Goal: Contribute content

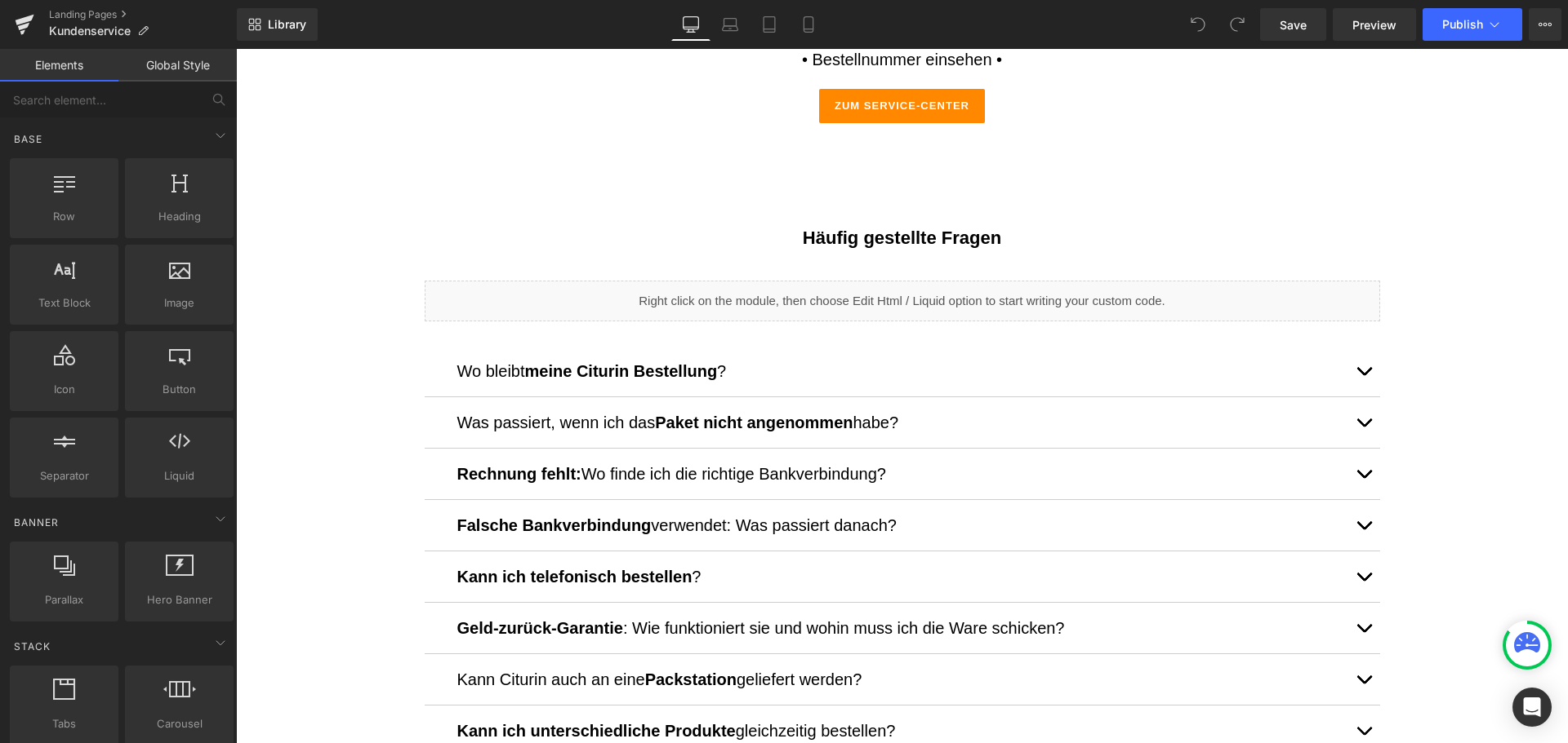
scroll to position [404, 0]
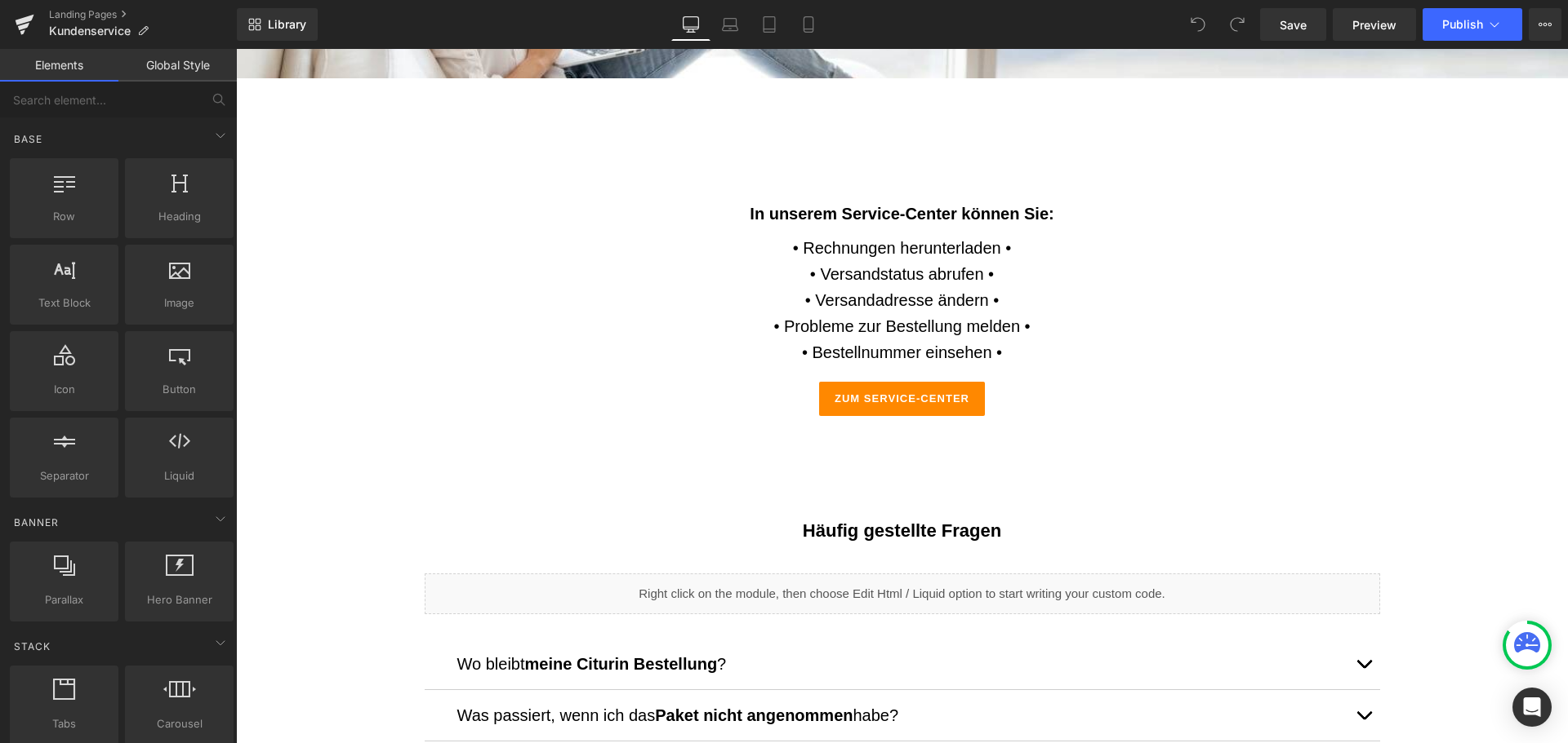
click at [1064, 350] on p "• Bestellnummer einsehen •" at bounding box center [902, 352] width 1283 height 26
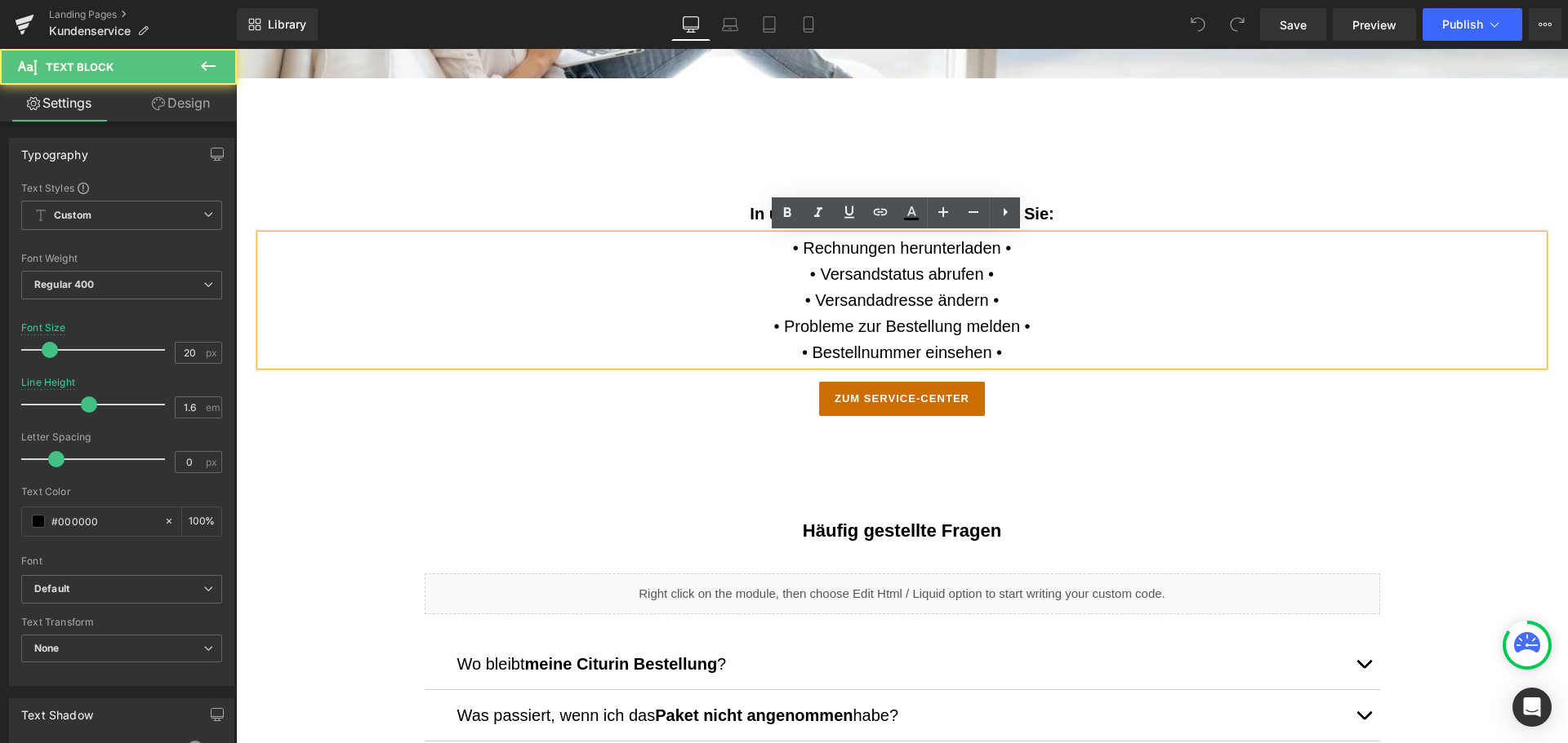
click at [972, 386] on link "ZUM SERVICE-CENTER" at bounding box center [902, 399] width 166 height 34
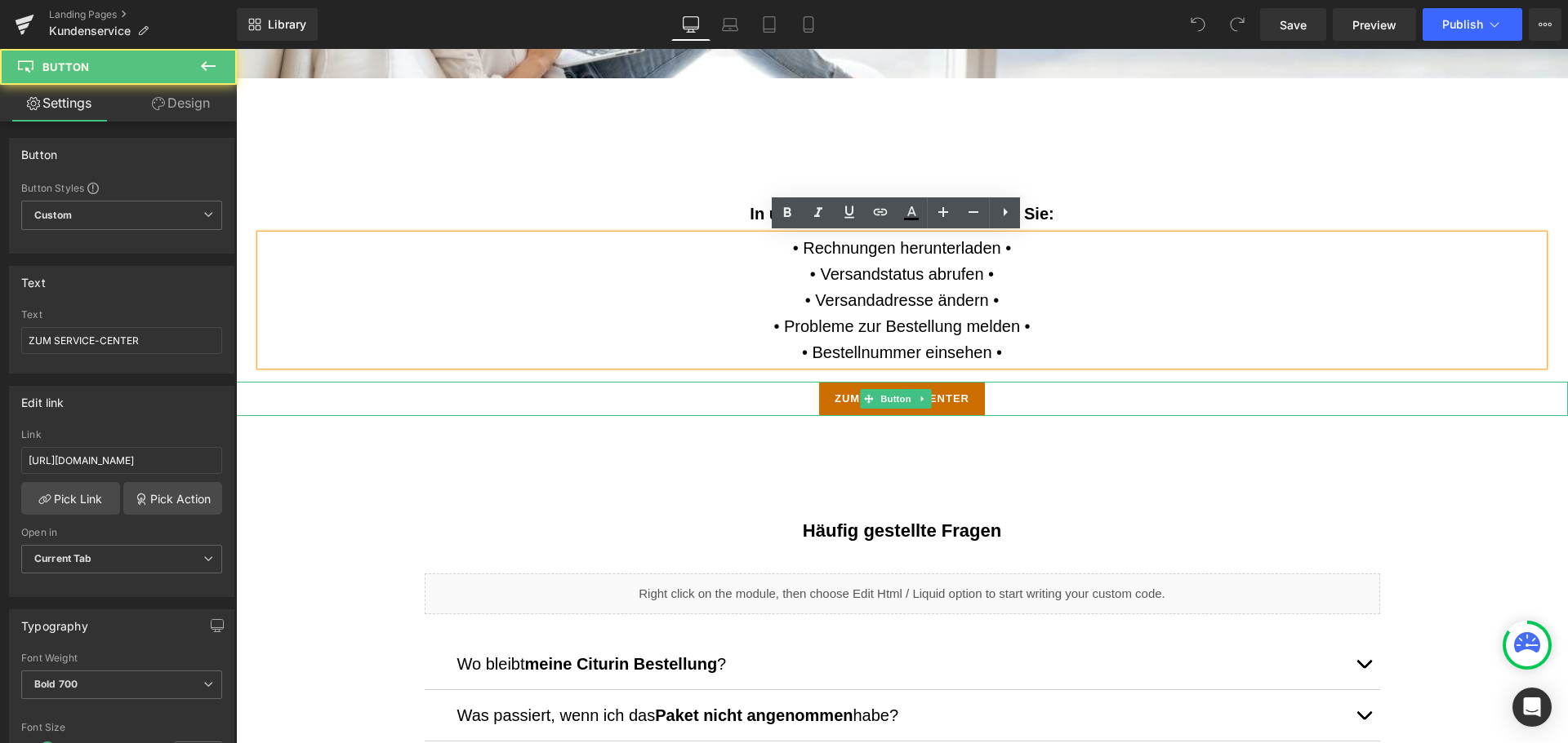
click at [959, 399] on span "ZUM SERVICE-CENTER" at bounding box center [901, 399] width 135 height 16
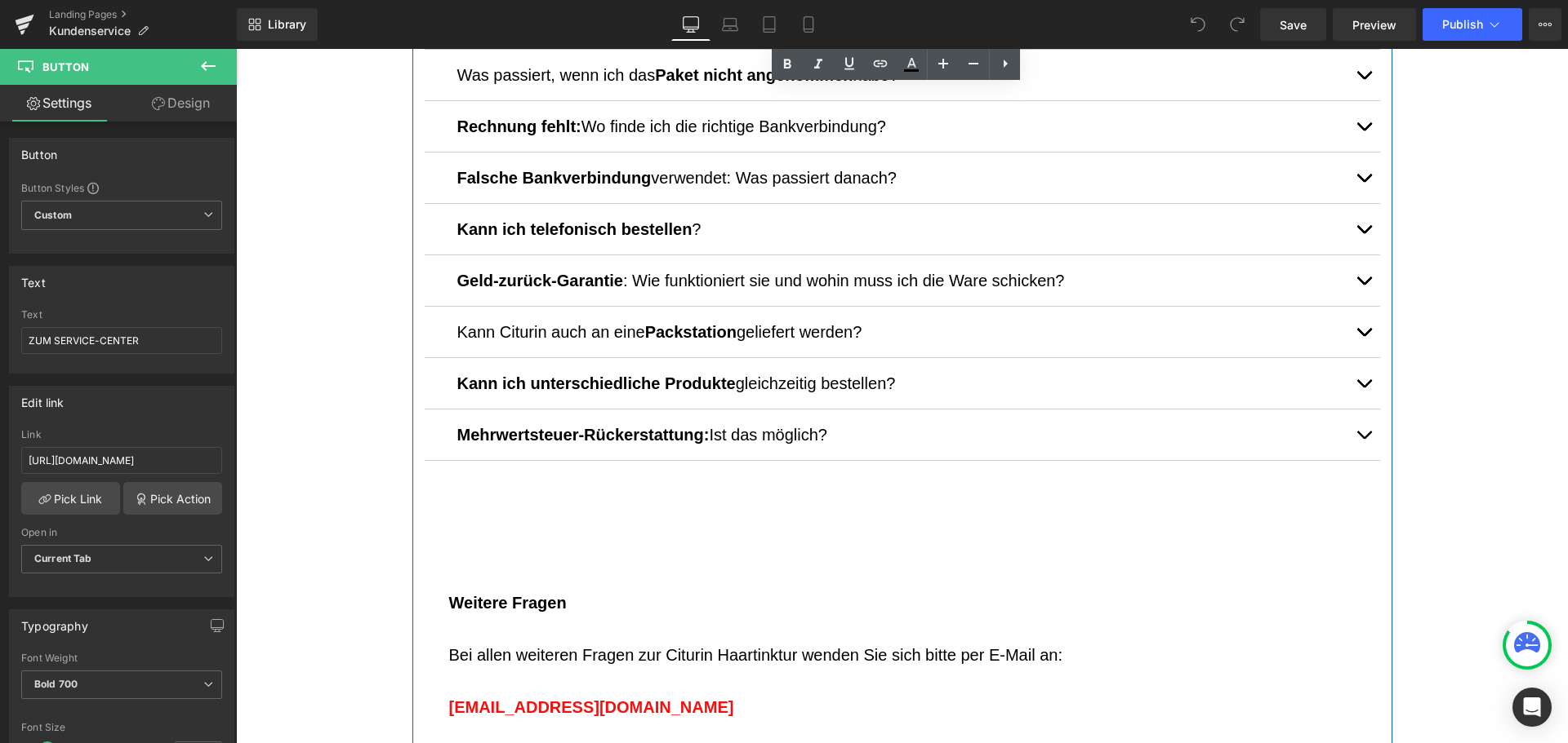
scroll to position [1058, 0]
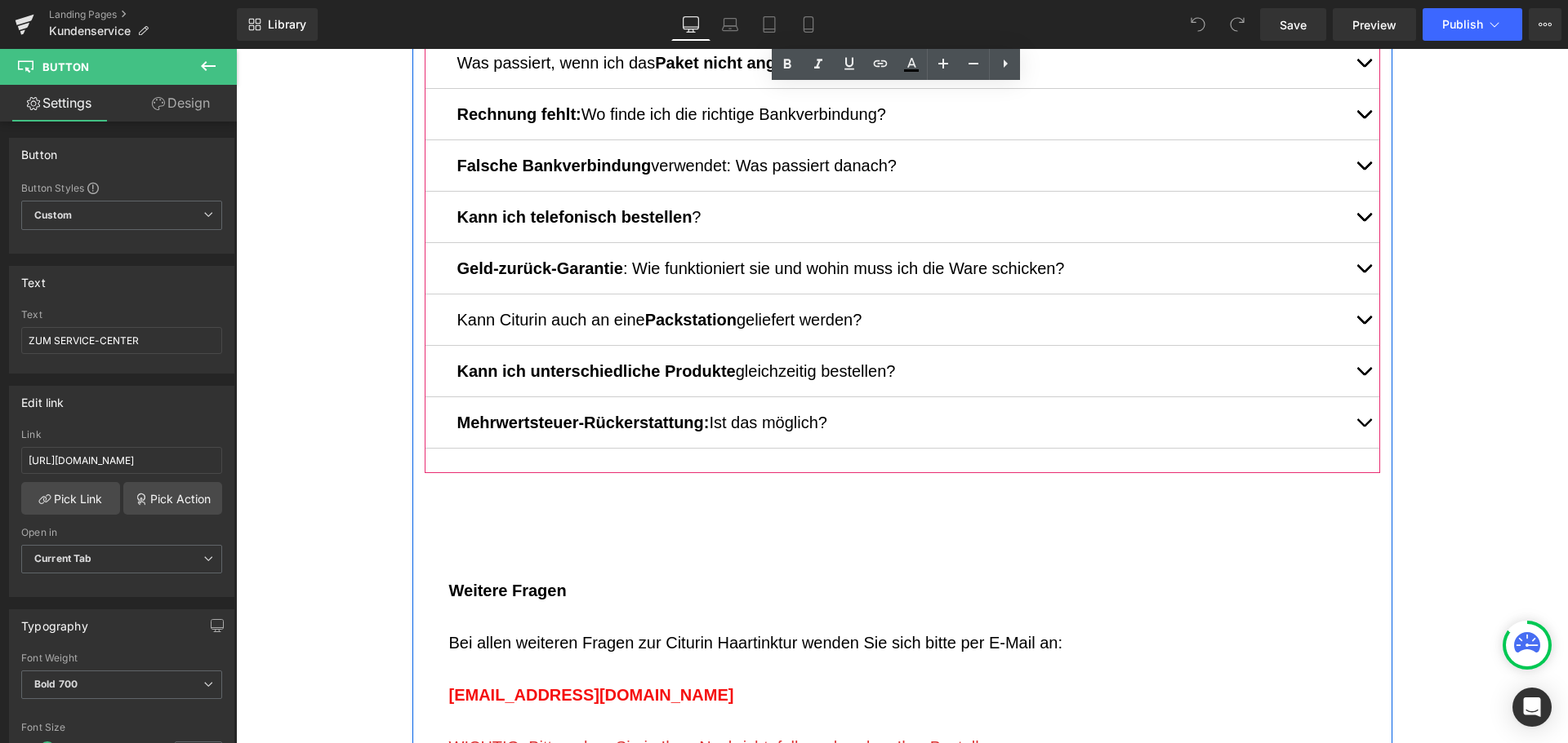
click at [1357, 223] on button "button" at bounding box center [1364, 217] width 32 height 51
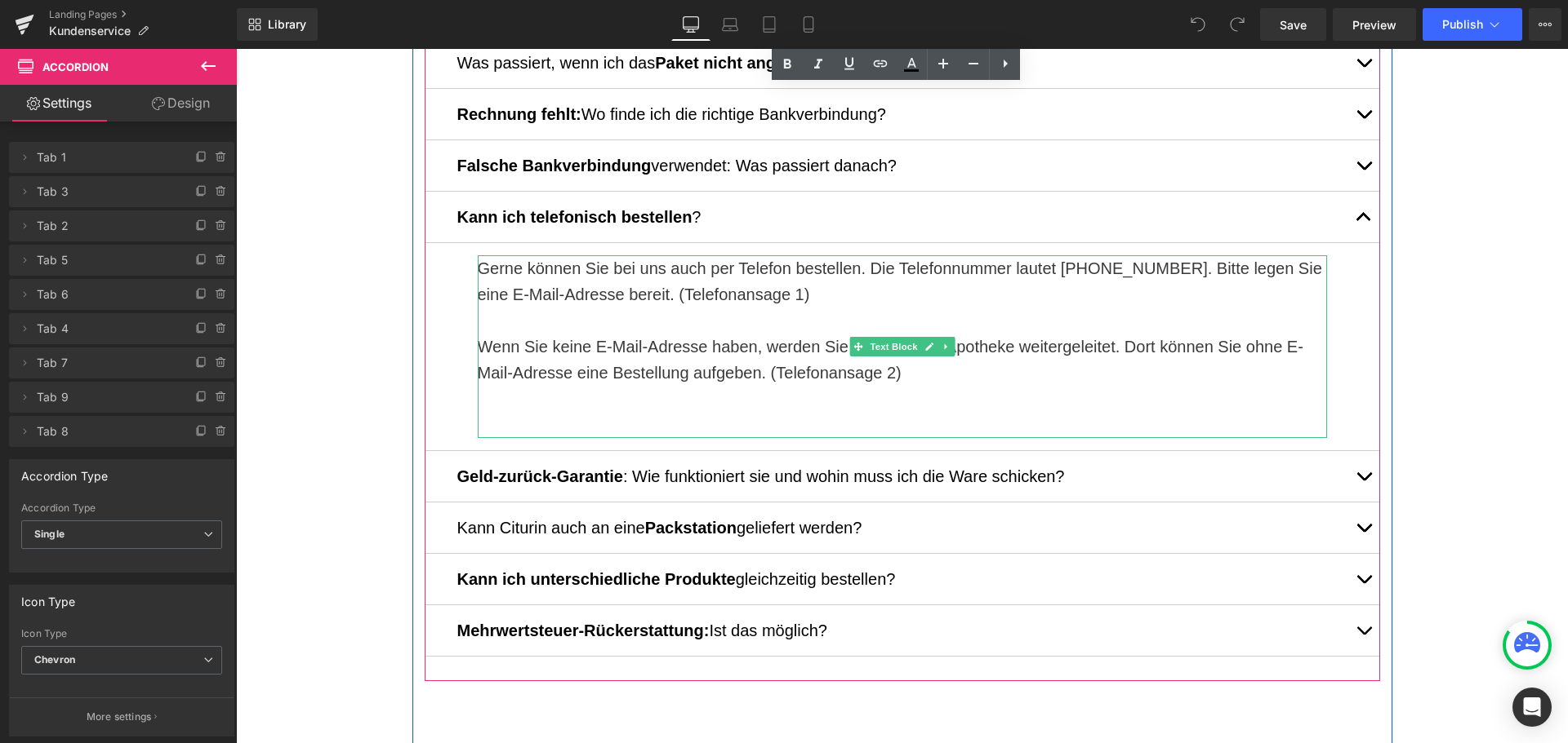
click at [592, 387] on p at bounding box center [902, 399] width 849 height 26
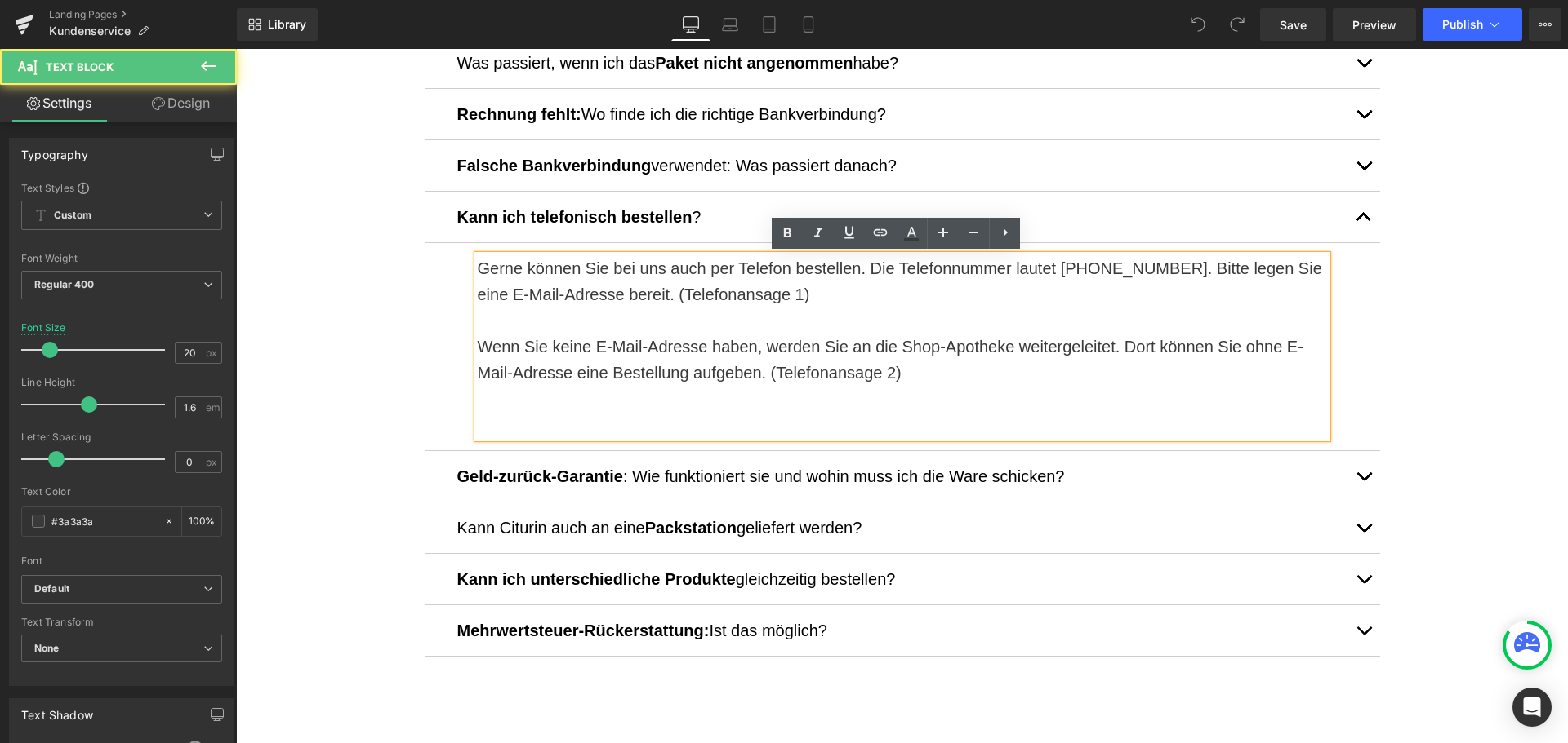
click at [897, 349] on p "Wenn Sie keine E-Mail-Adresse haben, werden Sie an die Shop-Apotheke weitergele…" at bounding box center [902, 360] width 849 height 52
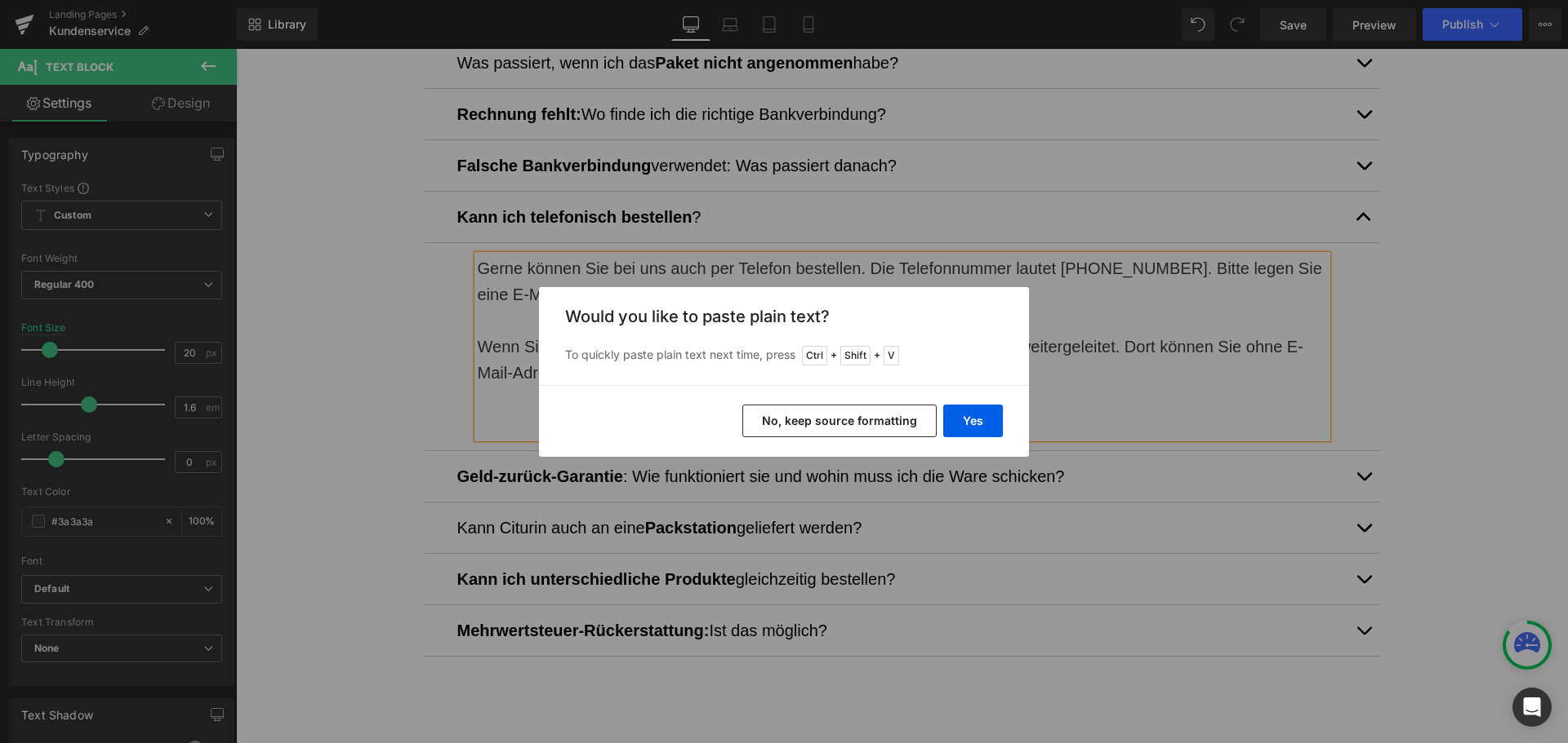
click at [941, 403] on div "Yes No, keep source formatting" at bounding box center [784, 421] width 490 height 72
click at [951, 420] on button "Yes" at bounding box center [972, 421] width 59 height 32
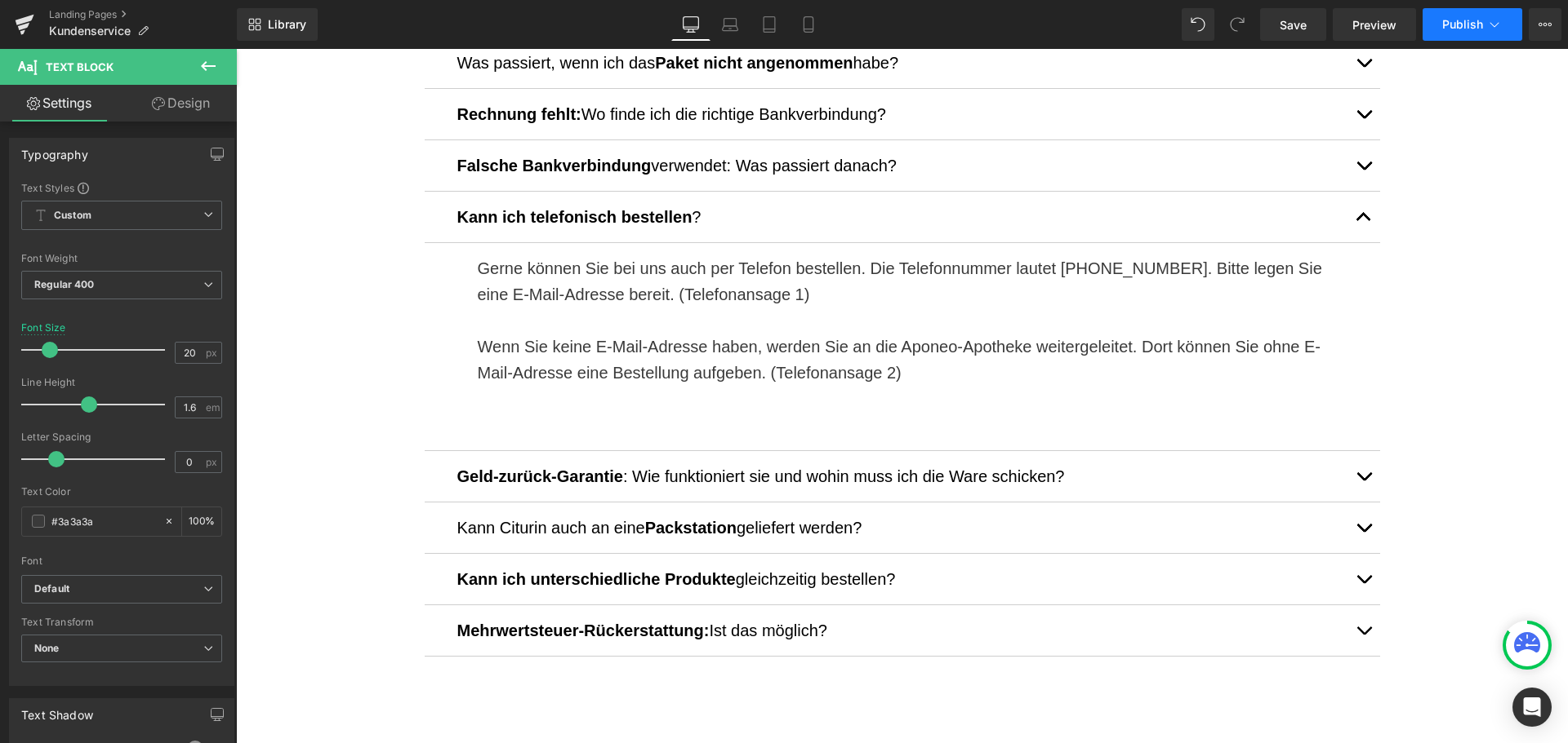
click at [1436, 22] on button "Publish" at bounding box center [1472, 25] width 99 height 32
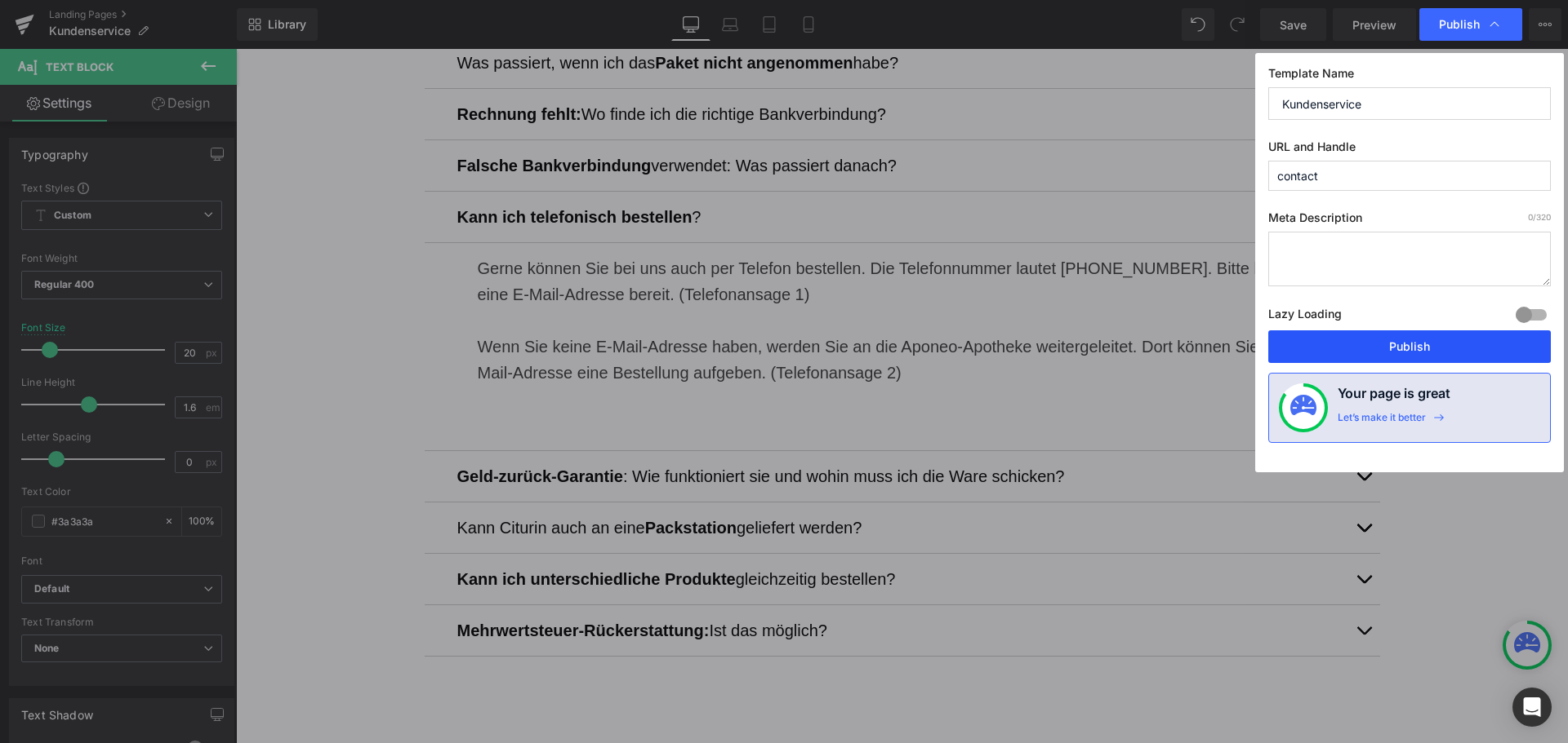
click at [1453, 341] on button "Publish" at bounding box center [1410, 346] width 282 height 32
